Goal: Task Accomplishment & Management: Use online tool/utility

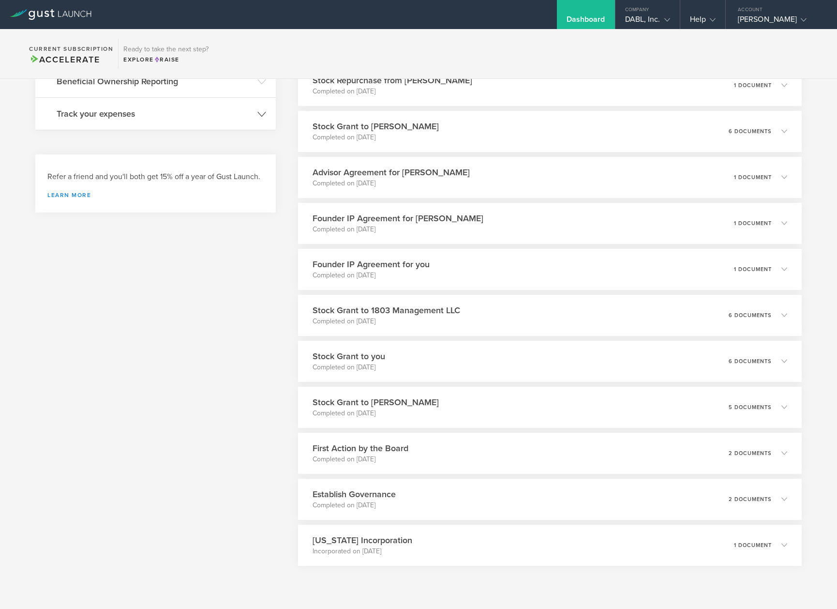
scroll to position [357, 0]
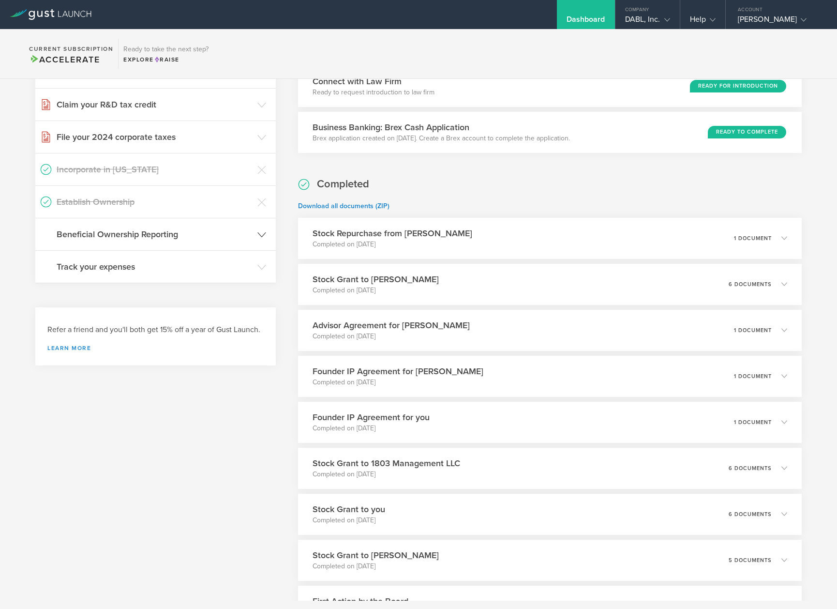
click at [148, 228] on h3 "Beneficial Ownership Reporting" at bounding box center [155, 234] width 196 height 13
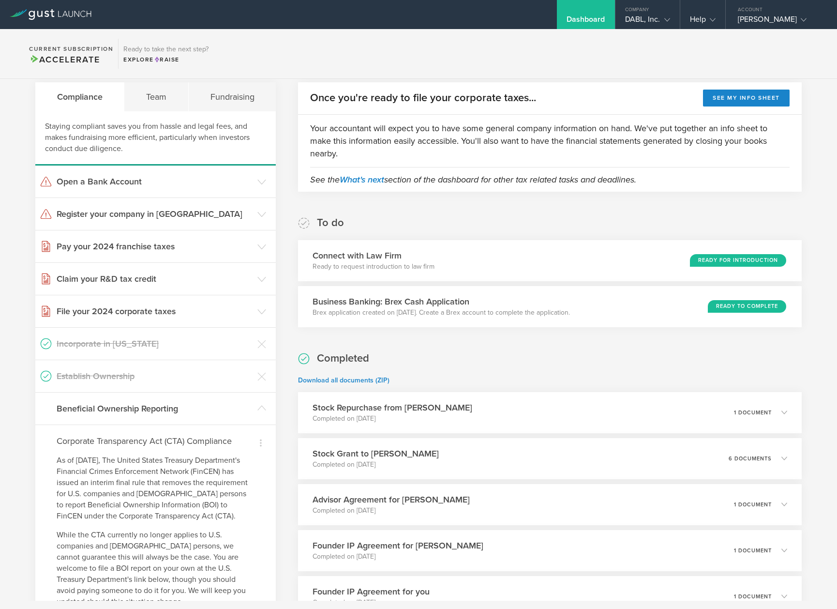
scroll to position [0, 0]
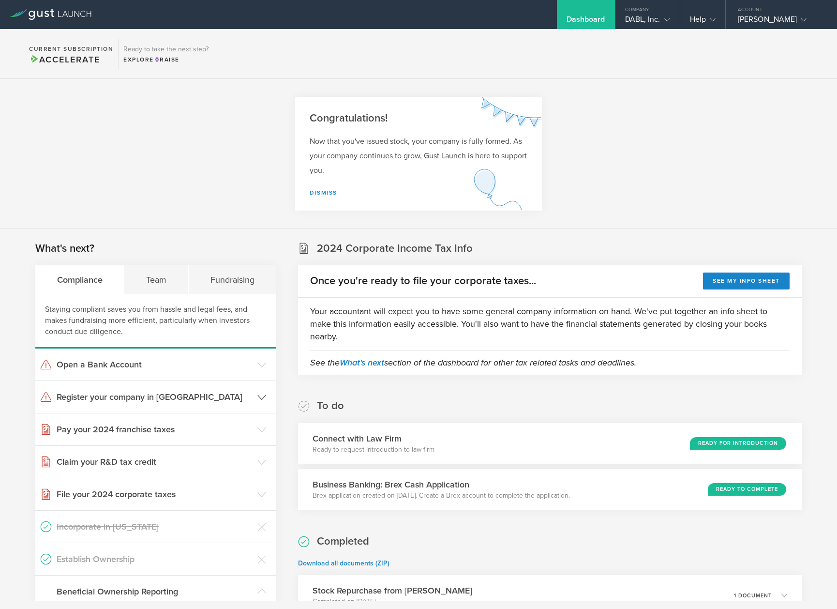
click at [108, 398] on h3 "Register your company in [GEOGRAPHIC_DATA]" at bounding box center [155, 396] width 196 height 13
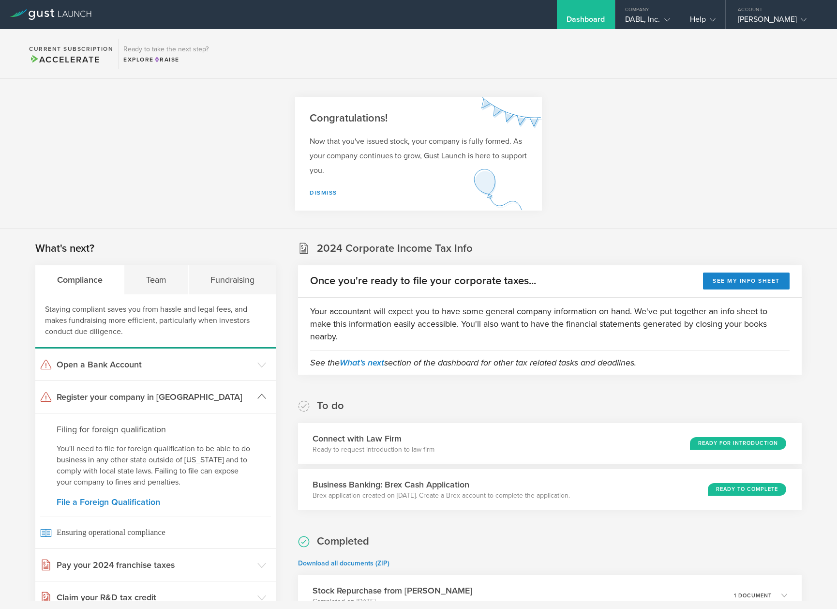
click at [108, 398] on h3 "Register your company in [GEOGRAPHIC_DATA]" at bounding box center [155, 396] width 196 height 13
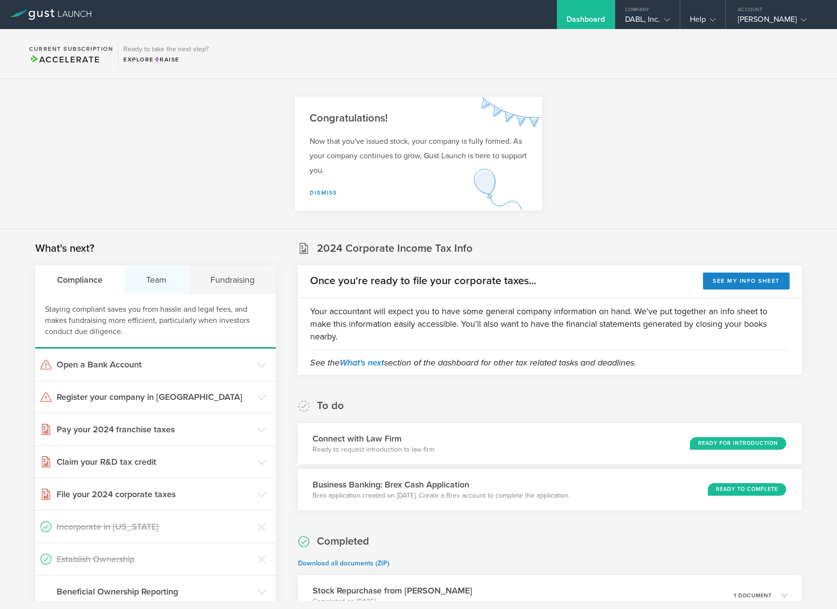
click at [164, 282] on div "Team" at bounding box center [156, 279] width 64 height 29
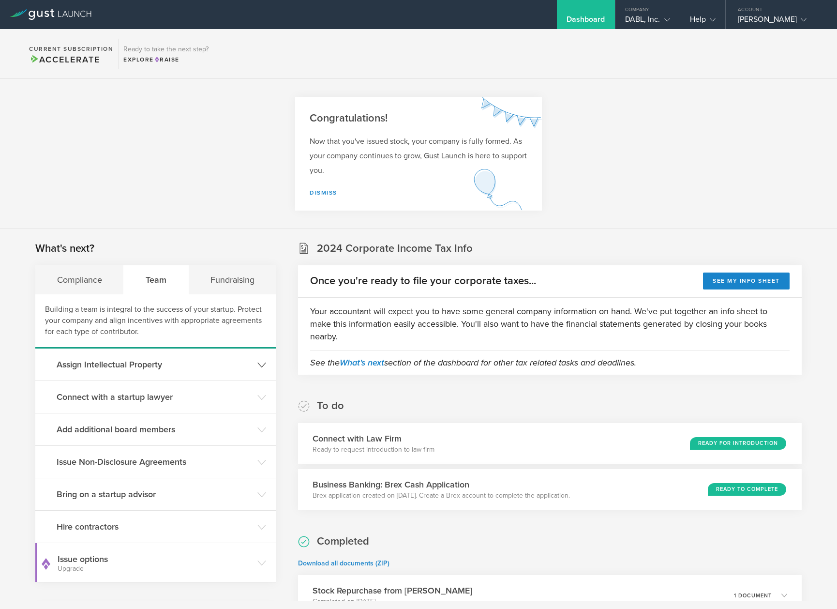
click at [118, 367] on h3 "Assign Intellectual Property" at bounding box center [155, 364] width 196 height 13
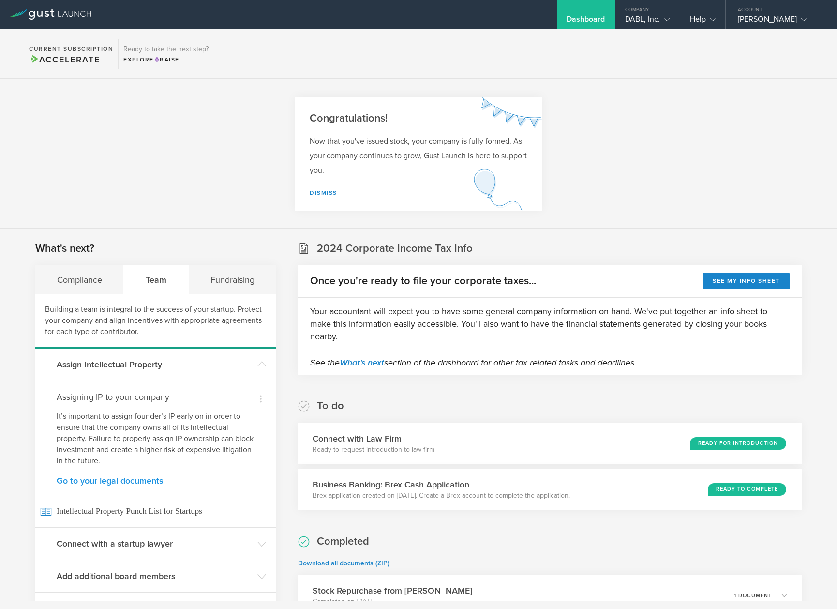
click at [125, 483] on link "Go to your legal documents" at bounding box center [156, 480] width 198 height 9
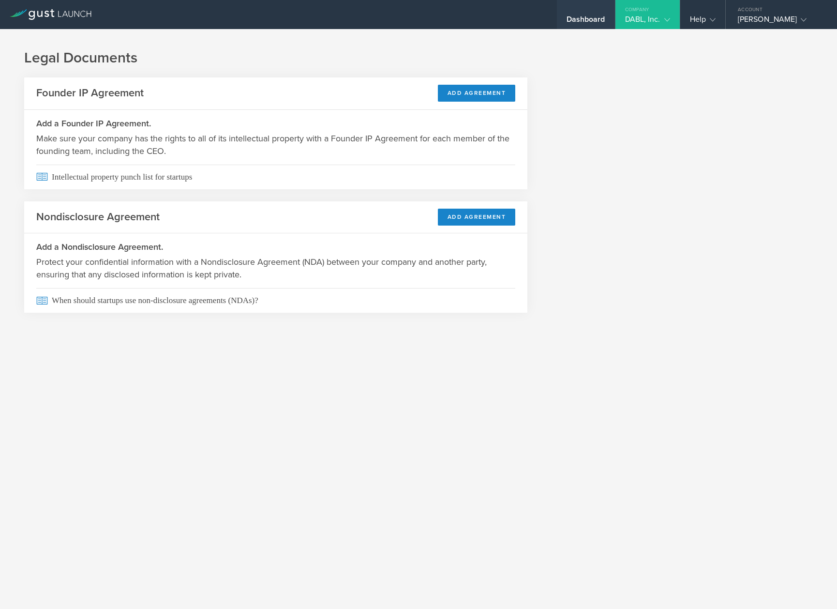
click at [598, 16] on div "Dashboard" at bounding box center [586, 22] width 39 height 15
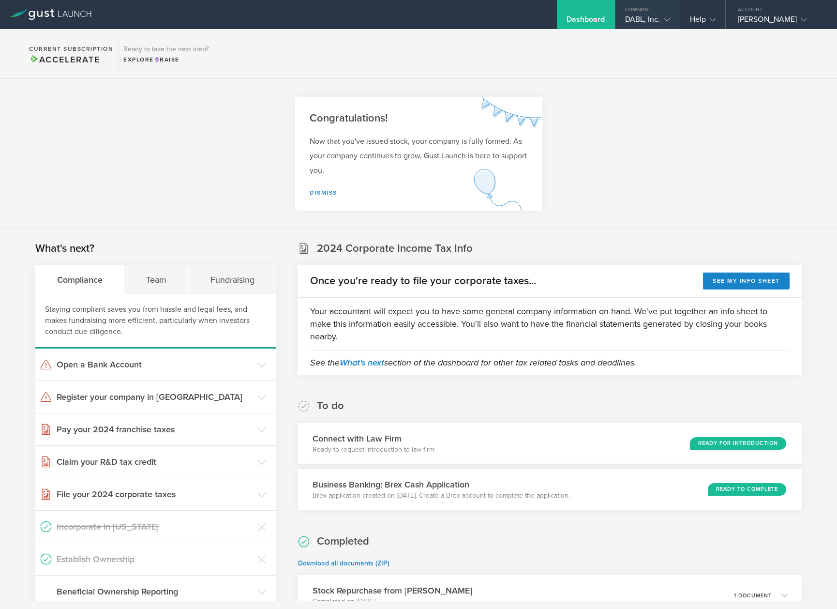
click at [662, 21] on gust-icon at bounding box center [665, 20] width 10 height 10
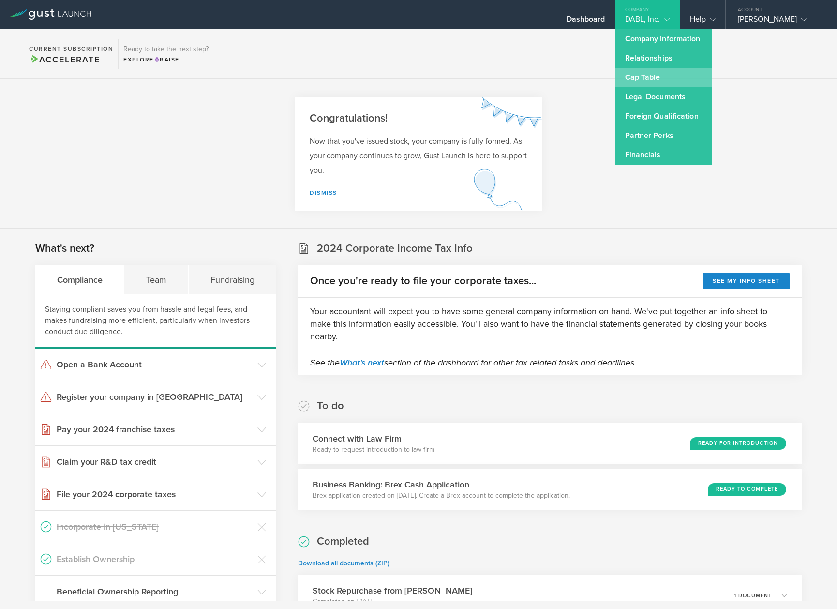
click at [649, 84] on link "Cap Table" at bounding box center [663, 77] width 97 height 19
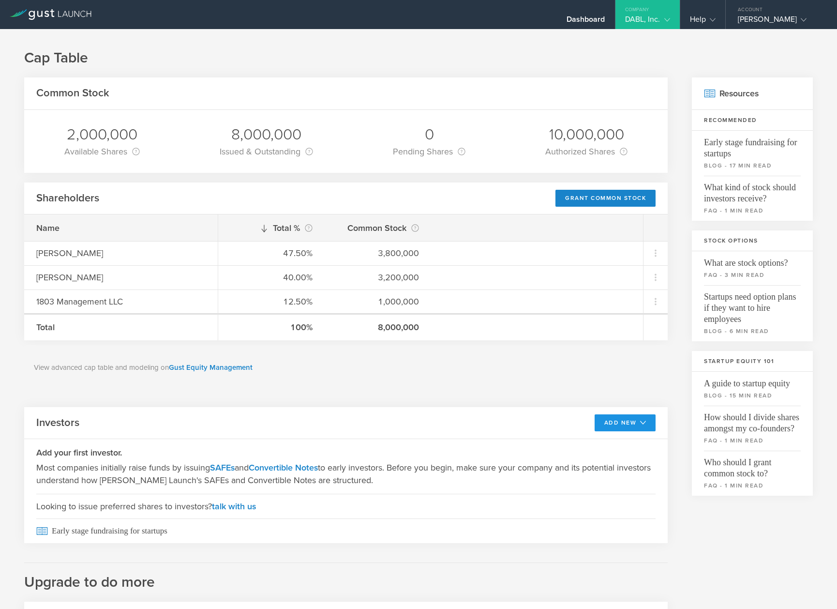
click at [607, 420] on button "Add New" at bounding box center [625, 422] width 61 height 17
click at [595, 463] on li "Convertible Note" at bounding box center [617, 463] width 70 height 19
click at [496, 374] on div "View advanced cap table and modeling on Gust Equity Management" at bounding box center [345, 367] width 643 height 45
